Goal: Communication & Community: Answer question/provide support

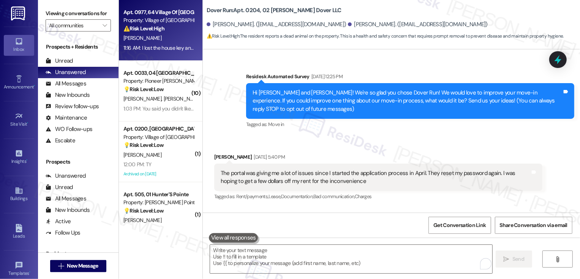
scroll to position [6283, 0]
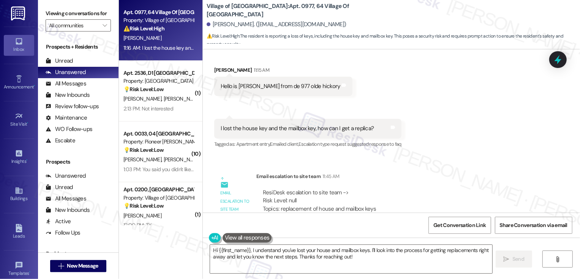
scroll to position [43, 0]
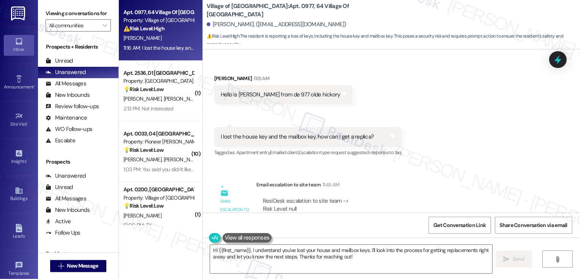
click at [214, 79] on div "Jose Carela 11:15 AM" at bounding box center [283, 79] width 138 height 11
copy div "Jose"
click at [257, 252] on textarea "Hi {{first_name}}, I understand you've lost your house and mailbox keys. I'll l…" at bounding box center [351, 259] width 282 height 28
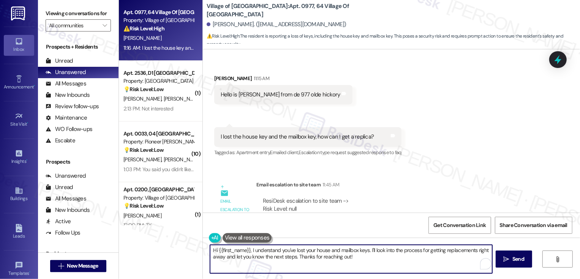
drag, startPoint x: 366, startPoint y: 248, endPoint x: 376, endPoint y: 264, distance: 19.3
click at [376, 264] on textarea "Hi {{first_name}}, I understand you've lost your house and mailbox keys. I'll l…" at bounding box center [351, 259] width 282 height 28
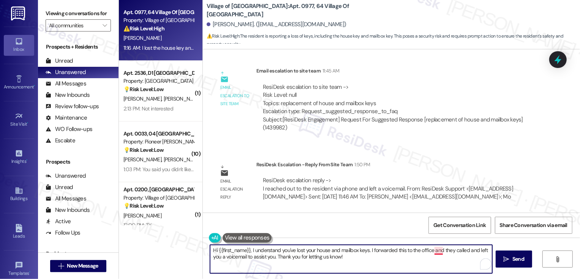
click at [432, 251] on textarea "Hi {{first_name}}, I understand you've lost your house and mailbox keys. I forw…" at bounding box center [351, 259] width 282 height 28
click at [366, 250] on textarea "Hi {{first_name}}, I understand you've lost your house and mailbox keys. I forw…" at bounding box center [351, 259] width 282 height 28
click at [293, 258] on textarea "Hi {{first_name}}, I understand you've lost your house and mailbox keys. So sor…" at bounding box center [351, 259] width 282 height 28
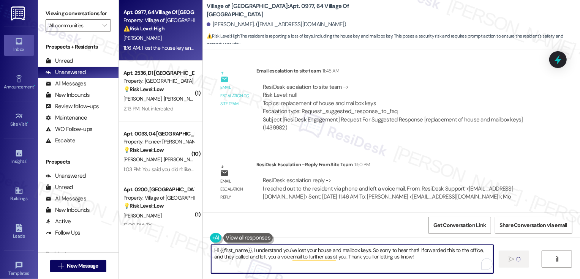
type textarea "Hi {{first_name}}, I understand you've lost your house and mailbox keys. So sor…"
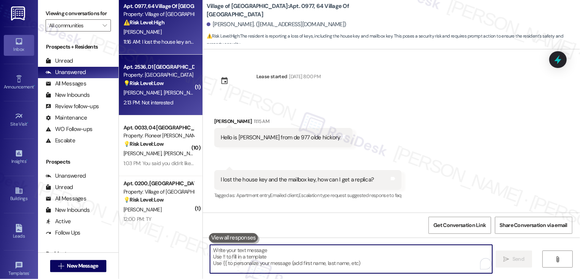
scroll to position [7, 0]
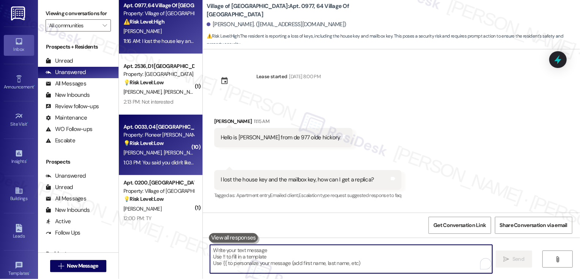
click at [172, 163] on div "1:03 PM: You said you didn't like boys 1:03 PM: You said you didn't like boys" at bounding box center [162, 162] width 79 height 7
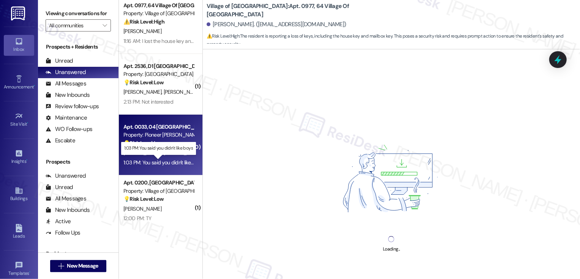
click at [172, 163] on div "1:03 PM: You said you didn't like boys 1:03 PM: You said you didn't like boys" at bounding box center [162, 162] width 79 height 7
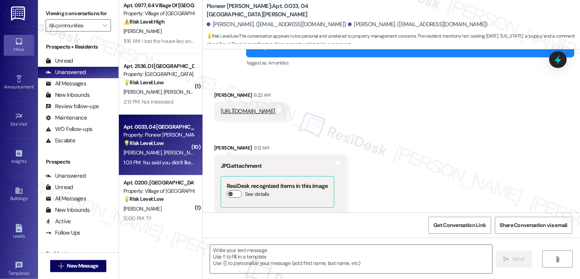
scroll to position [1114, 0]
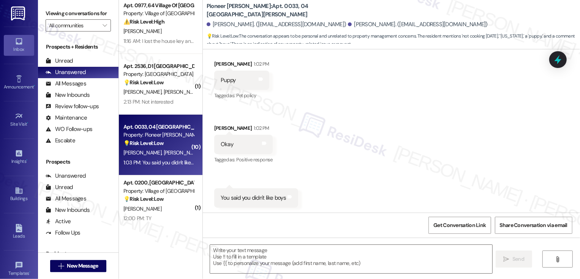
type textarea "Fetching suggested responses. Please feel free to read through the conversation…"
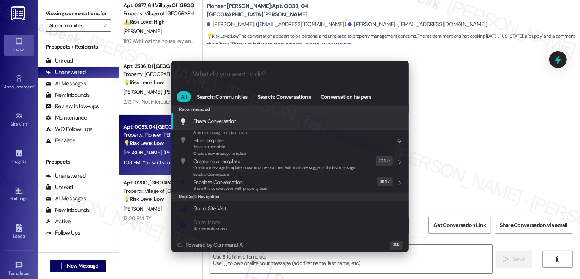
scroll to position [846, 0]
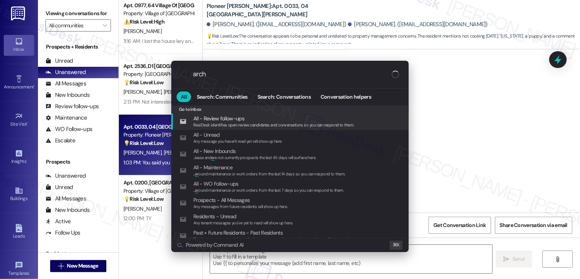
type input "archi"
